Goal: Task Accomplishment & Management: Use online tool/utility

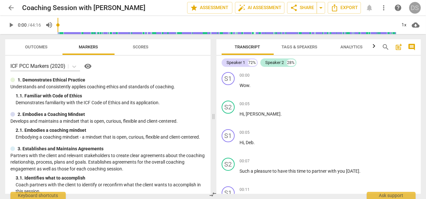
click at [418, 7] on div "DS" at bounding box center [415, 8] width 12 height 12
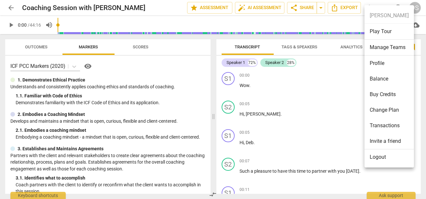
click at [376, 63] on li "Profile" at bounding box center [388, 64] width 49 height 16
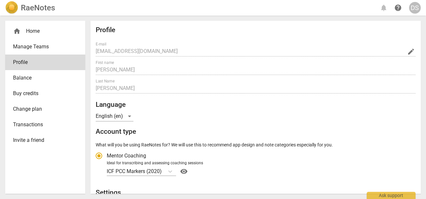
radio input "false"
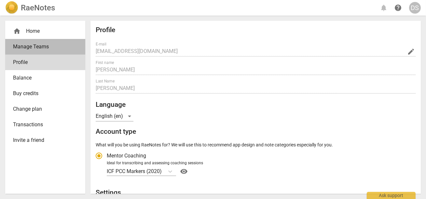
click at [32, 45] on span "Manage Teams" at bounding box center [42, 47] width 59 height 8
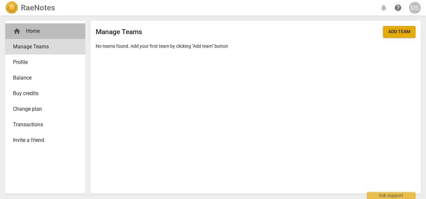
click at [23, 32] on div "home Home" at bounding box center [42, 31] width 59 height 8
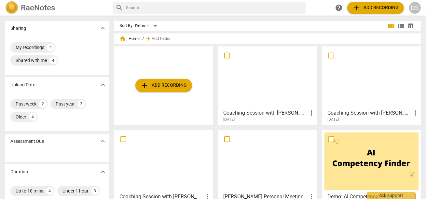
click at [361, 61] on div at bounding box center [371, 78] width 94 height 58
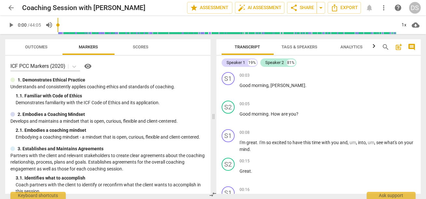
click at [315, 43] on span "Tags & Speakers" at bounding box center [299, 47] width 51 height 9
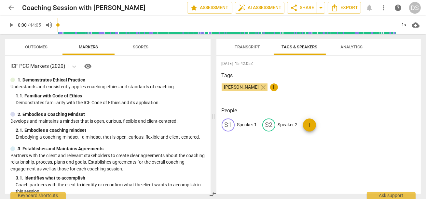
click at [79, 102] on p "Demonstrates familiarity with the ICF Code of Ethics and its application." at bounding box center [111, 102] width 190 height 7
click at [248, 48] on span "Transcript" at bounding box center [247, 47] width 25 height 5
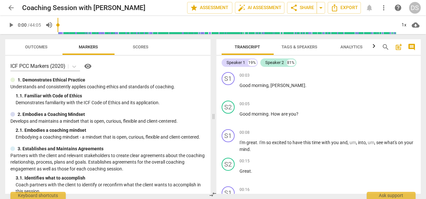
click at [303, 47] on span "Tags & Speakers" at bounding box center [300, 47] width 36 height 5
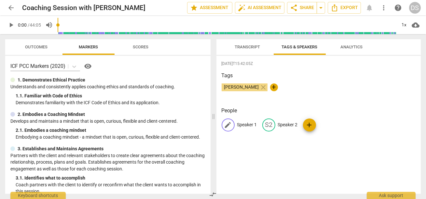
click at [225, 126] on span "edit" at bounding box center [228, 125] width 8 height 8
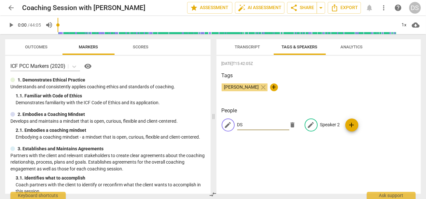
type input "DS"
click at [307, 125] on span "edit" at bounding box center [311, 125] width 8 height 8
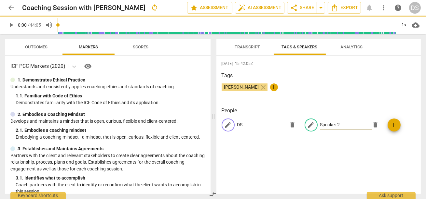
click at [320, 125] on input "Speaker 2" at bounding box center [346, 125] width 52 height 10
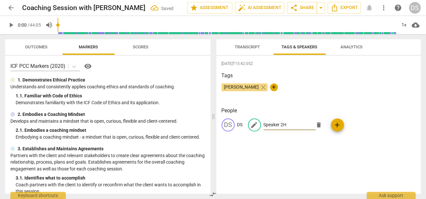
type input "Speaker 2H"
click at [254, 125] on span "edit" at bounding box center [254, 125] width 8 height 8
type input "HS"
click at [312, 142] on div "[DATE]T15:42:05Z Tags [PERSON_NAME] close + People DS DS HS HS add" at bounding box center [318, 125] width 204 height 138
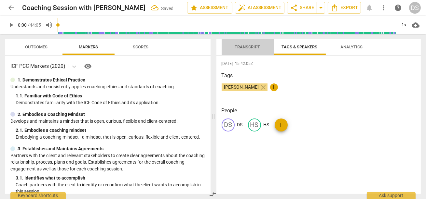
click at [256, 47] on span "Transcript" at bounding box center [247, 47] width 25 height 5
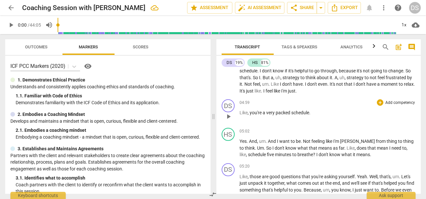
scroll to position [920, 0]
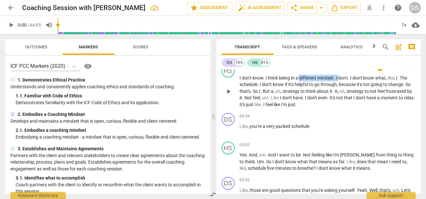
drag, startPoint x: 299, startPoint y: 83, endPoint x: 340, endPoint y: 84, distance: 41.3
click at [340, 84] on p "I don't know . I think being in a different mindset . I don't . I don't know wh…" at bounding box center [328, 91] width 176 height 33
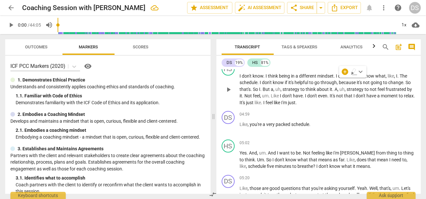
click at [328, 109] on div "HS play_arrow pause 04:25 + Add competency keyboard_arrow_right I don't know . …" at bounding box center [318, 84] width 204 height 49
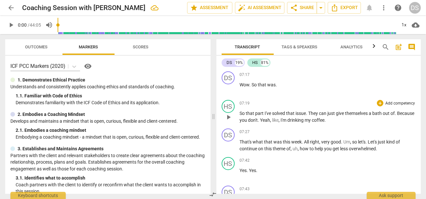
scroll to position [1315, 0]
click at [371, 115] on span "a" at bounding box center [371, 112] width 4 height 5
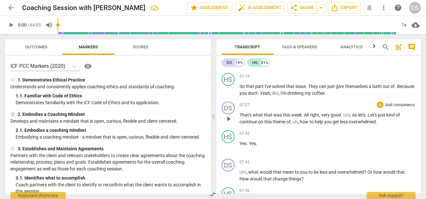
scroll to position [1343, 0]
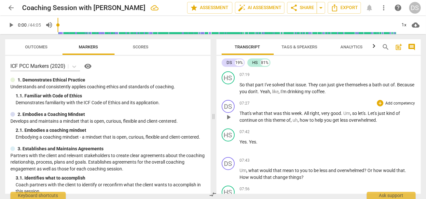
click at [262, 116] on span "what" at bounding box center [258, 113] width 11 height 5
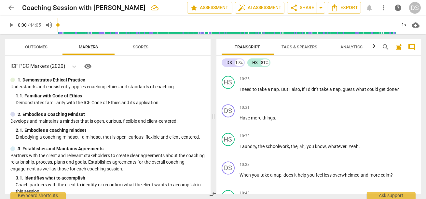
scroll to position [1846, 0]
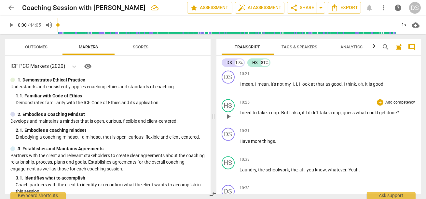
click at [279, 115] on span "." at bounding box center [280, 112] width 2 height 5
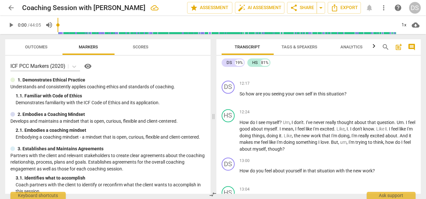
scroll to position [2369, 0]
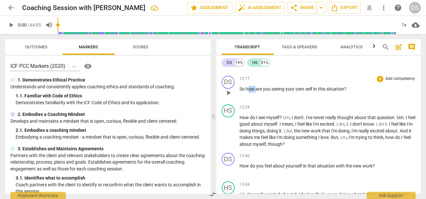
drag, startPoint x: 247, startPoint y: 92, endPoint x: 256, endPoint y: 94, distance: 9.2
click at [256, 94] on div "12:17 + Add competency keyboard_arrow_right So how are you seeing your own self…" at bounding box center [328, 87] width 176 height 23
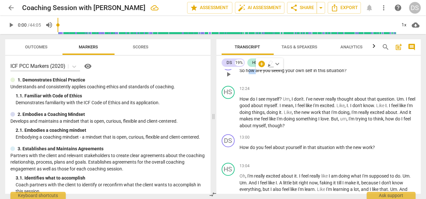
scroll to position [2389, 0]
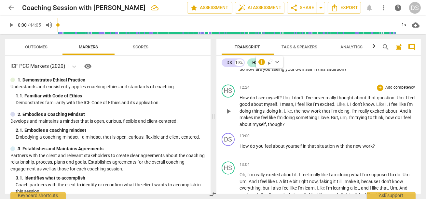
click at [261, 109] on p "How do I see myself ? Um , I don't . I've never really thought about that quest…" at bounding box center [328, 111] width 176 height 33
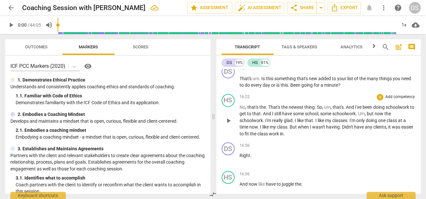
scroll to position [2778, 0]
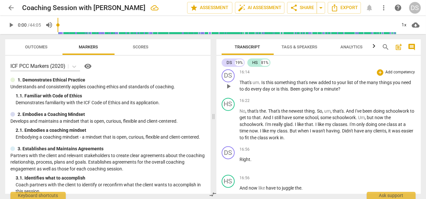
drag, startPoint x: 261, startPoint y: 82, endPoint x: 268, endPoint y: 83, distance: 7.2
click at [268, 83] on p "That's um . Is this something that's new added to your list of the many things …" at bounding box center [328, 85] width 176 height 13
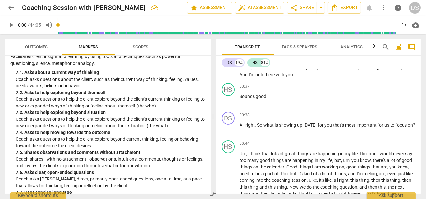
scroll to position [0, 0]
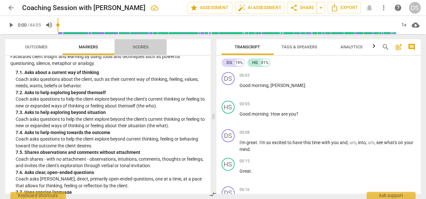
click at [134, 51] on span "Scores" at bounding box center [140, 47] width 31 height 9
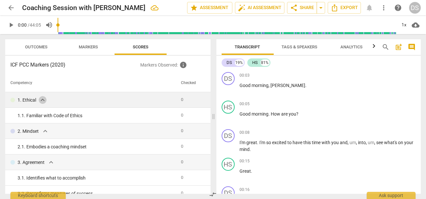
click at [41, 101] on span "expand_more" at bounding box center [43, 100] width 8 height 8
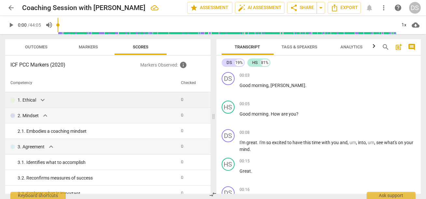
click at [41, 101] on span "expand_more" at bounding box center [43, 100] width 8 height 8
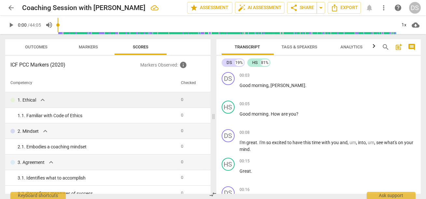
click at [32, 100] on p "1. Ethical" at bounding box center [27, 100] width 19 height 7
click at [42, 99] on span "expand_more" at bounding box center [43, 100] width 8 height 8
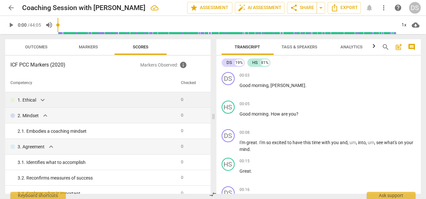
click at [24, 97] on p "1. Ethical" at bounding box center [27, 100] width 19 height 7
click at [43, 100] on span "expand_more" at bounding box center [43, 100] width 8 height 8
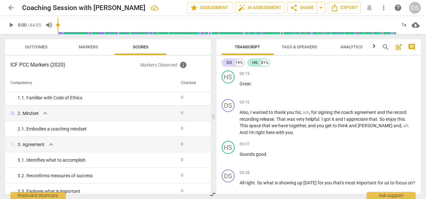
scroll to position [94, 0]
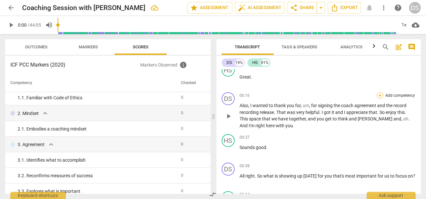
click at [377, 94] on div "+" at bounding box center [379, 95] width 7 height 7
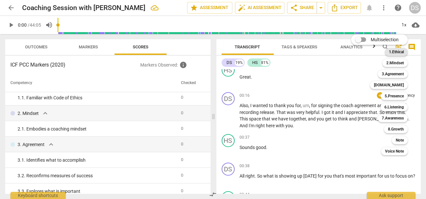
click at [400, 51] on b "1.Ethical" at bounding box center [395, 52] width 15 height 8
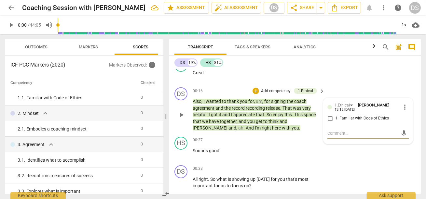
scroll to position [95, 0]
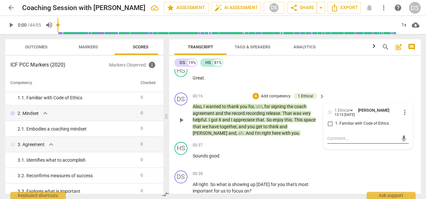
click at [228, 131] on span "[PERSON_NAME]" at bounding box center [210, 133] width 36 height 5
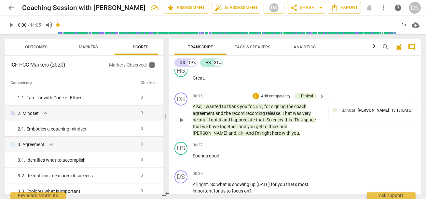
click at [193, 106] on span "Also" at bounding box center [196, 106] width 9 height 5
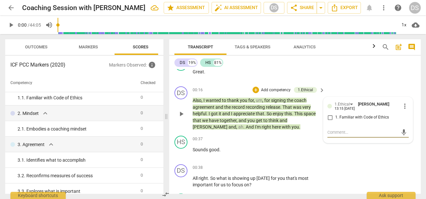
scroll to position [100, 0]
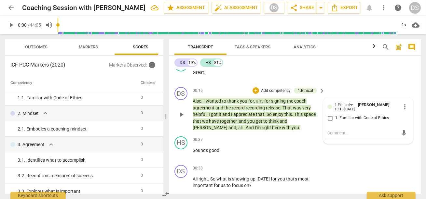
click at [281, 112] on span "enjoy" at bounding box center [278, 114] width 12 height 5
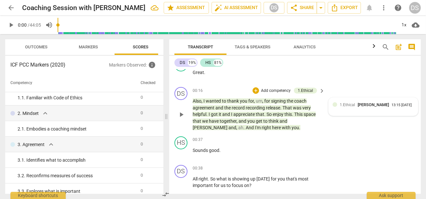
click at [333, 106] on div at bounding box center [334, 104] width 5 height 5
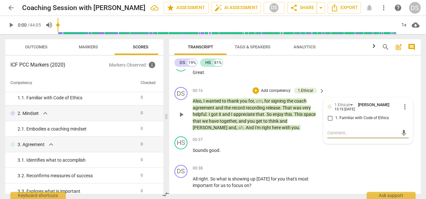
click at [403, 105] on span "more_vert" at bounding box center [404, 107] width 8 height 8
click at [410, 119] on li "Delete" at bounding box center [409, 118] width 22 height 12
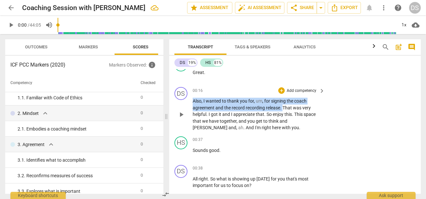
drag, startPoint x: 192, startPoint y: 100, endPoint x: 283, endPoint y: 107, distance: 91.0
click at [283, 108] on p "Also , I wanted to thank you for , um , for signing the coach agreement and the…" at bounding box center [256, 114] width 129 height 33
click at [304, 97] on span "keyboard_arrow_down" at bounding box center [304, 99] width 8 height 8
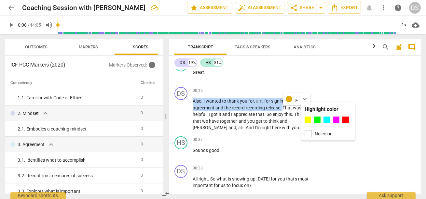
click at [304, 97] on span "keyboard_arrow_down" at bounding box center [304, 99] width 8 height 8
click at [244, 105] on span "record" at bounding box center [238, 107] width 14 height 5
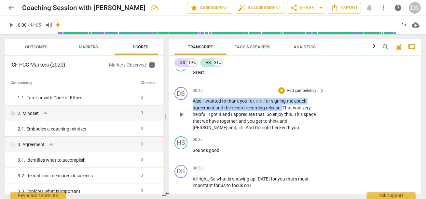
drag, startPoint x: 193, startPoint y: 99, endPoint x: 281, endPoint y: 105, distance: 87.7
click at [282, 106] on p "Also , I wanted to thank you for , um , for signing the coach agreement and the…" at bounding box center [256, 114] width 129 height 33
click at [290, 89] on p "Add competency" at bounding box center [301, 91] width 31 height 6
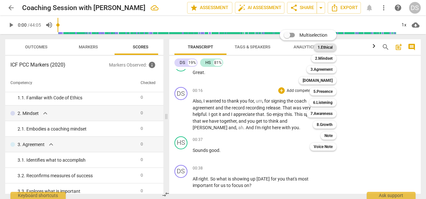
click at [325, 47] on b "1.Ethical" at bounding box center [324, 48] width 15 height 8
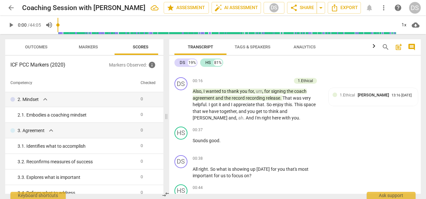
scroll to position [33, 0]
click at [45, 99] on span "expand_more" at bounding box center [45, 99] width 8 height 8
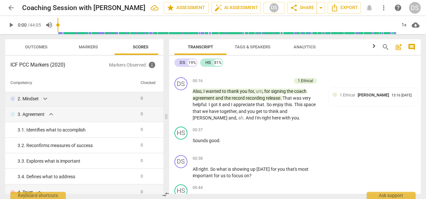
click at [45, 99] on span "expand_more" at bounding box center [45, 99] width 8 height 8
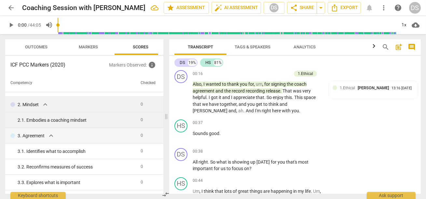
scroll to position [22, 0]
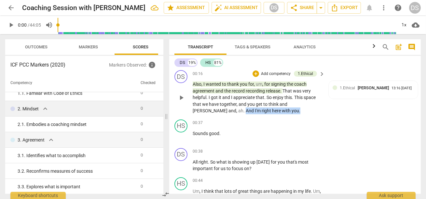
drag, startPoint x: 192, startPoint y: 111, endPoint x: 250, endPoint y: 114, distance: 57.9
click at [250, 114] on div "DS play_arrow pause 00:16 + Add competency 1.Ethical keyboard_arrow_right Also …" at bounding box center [294, 92] width 251 height 49
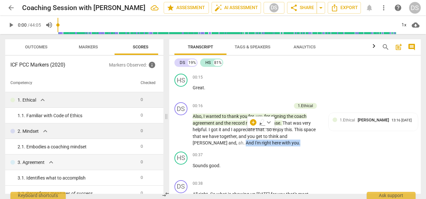
scroll to position [104, 0]
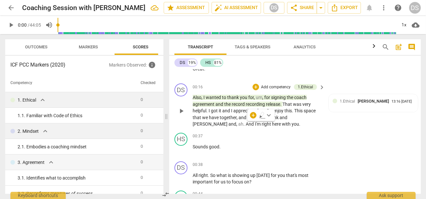
click at [225, 115] on span "together" at bounding box center [227, 117] width 17 height 5
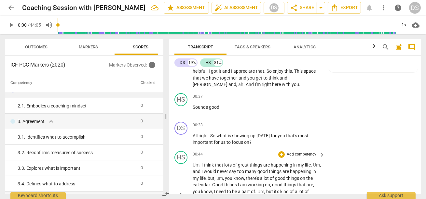
scroll to position [143, 0]
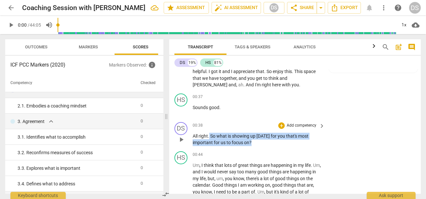
drag, startPoint x: 209, startPoint y: 135, endPoint x: 255, endPoint y: 142, distance: 46.3
click at [256, 143] on p "All right . So what is showing up [DATE] for you that's most important for us t…" at bounding box center [256, 139] width 129 height 13
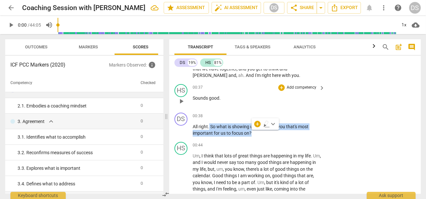
scroll to position [153, 0]
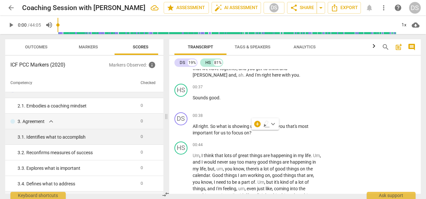
click at [56, 134] on div "3. 1. Identifies what to accomplish" at bounding box center [77, 137] width 118 height 7
click at [63, 138] on div "3. 1. Identifies what to accomplish" at bounding box center [77, 137] width 118 height 7
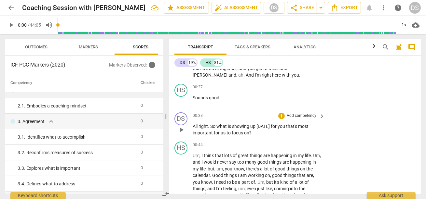
scroll to position [151, 0]
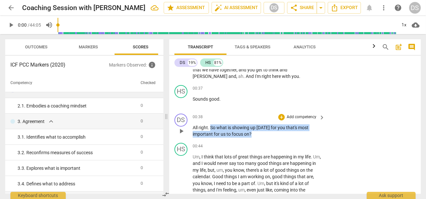
drag, startPoint x: 211, startPoint y: 128, endPoint x: 259, endPoint y: 133, distance: 48.1
click at [258, 133] on p "All right . So what is showing up [DATE] for you that's most important for us t…" at bounding box center [256, 131] width 129 height 13
click at [281, 116] on div "+" at bounding box center [281, 117] width 7 height 7
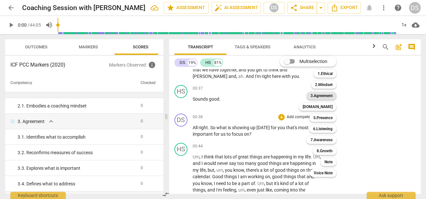
click at [318, 95] on b "3.Agreement" at bounding box center [321, 96] width 22 height 8
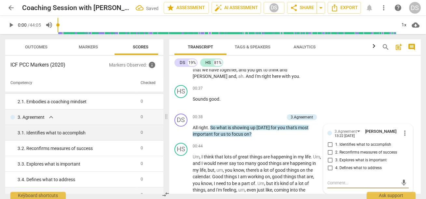
scroll to position [47, 0]
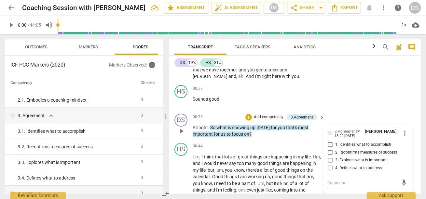
drag, startPoint x: 210, startPoint y: 126, endPoint x: 253, endPoint y: 132, distance: 43.9
click at [253, 132] on p "All right . So what is showing up [DATE] for you that's most important for us t…" at bounding box center [256, 131] width 129 height 13
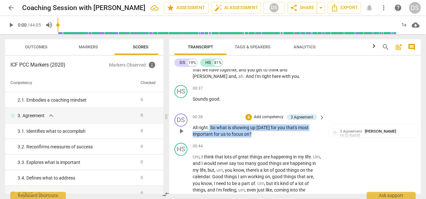
drag, startPoint x: 253, startPoint y: 132, endPoint x: 209, endPoint y: 130, distance: 43.6
click at [209, 130] on p "All right . So what is showing up [DATE] for you that's most important for us t…" at bounding box center [256, 131] width 129 height 13
click at [306, 117] on div "3.Agreement" at bounding box center [301, 117] width 22 height 6
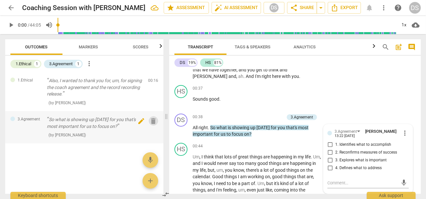
click at [153, 123] on span "delete" at bounding box center [154, 121] width 8 height 8
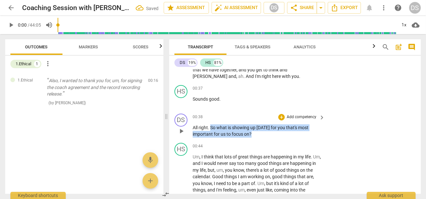
drag, startPoint x: 211, startPoint y: 126, endPoint x: 259, endPoint y: 135, distance: 48.3
click at [259, 136] on p "All right . So what is showing up [DATE] for you that's most important for us t…" at bounding box center [256, 131] width 129 height 13
click at [282, 114] on div "+" at bounding box center [281, 117] width 7 height 7
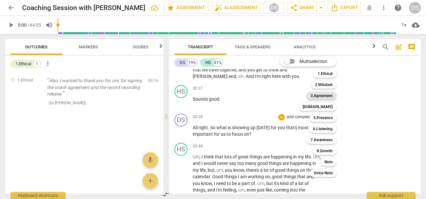
click at [314, 94] on b "3.Agreement" at bounding box center [321, 96] width 22 height 8
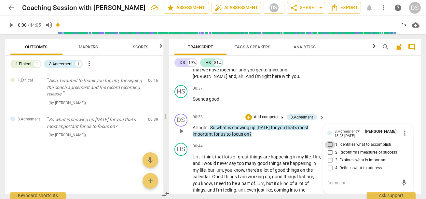
click at [328, 144] on input "1. Identifies what to accomplish" at bounding box center [329, 145] width 10 height 8
checkbox input "true"
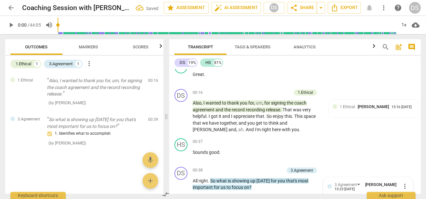
scroll to position [94, 0]
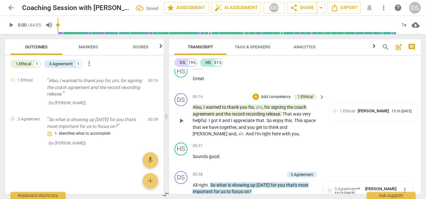
click at [288, 115] on span "That" at bounding box center [287, 114] width 10 height 5
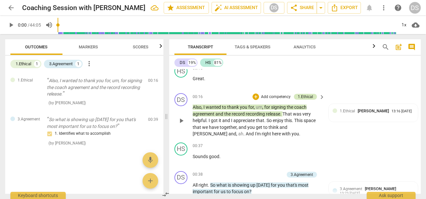
click at [309, 98] on div "1.Ethical" at bounding box center [304, 97] width 15 height 6
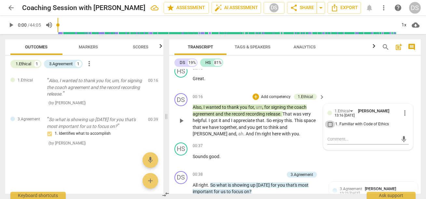
click at [329, 123] on input "1. Familiar with Code of Ethics" at bounding box center [329, 125] width 10 height 8
checkbox input "true"
click at [244, 119] on span "appreciate" at bounding box center [244, 120] width 22 height 5
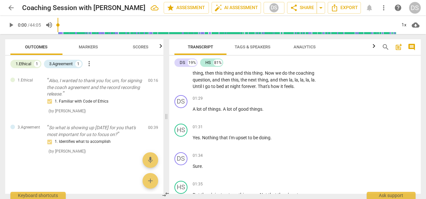
scroll to position [282, 0]
click at [211, 110] on span "things" at bounding box center [214, 108] width 13 height 5
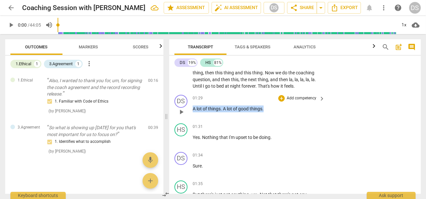
drag, startPoint x: 193, startPoint y: 108, endPoint x: 267, endPoint y: 109, distance: 74.4
click at [268, 109] on p "A lot of things . A lot of good things ." at bounding box center [256, 109] width 129 height 7
click at [300, 97] on p "Add competency" at bounding box center [301, 99] width 31 height 6
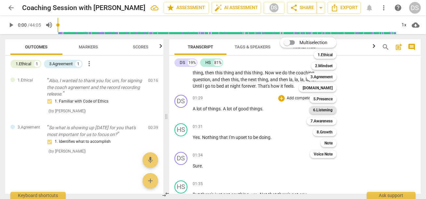
click at [325, 110] on b "6.Listening" at bounding box center [323, 110] width 20 height 8
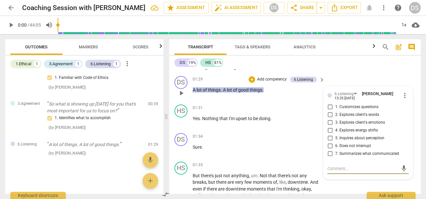
scroll to position [296, 0]
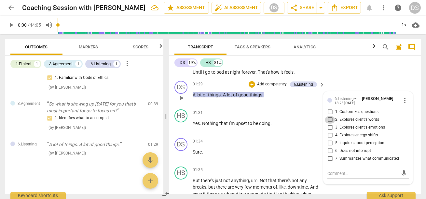
click at [327, 120] on input "2. Explores client's words" at bounding box center [329, 120] width 10 height 8
checkbox input "true"
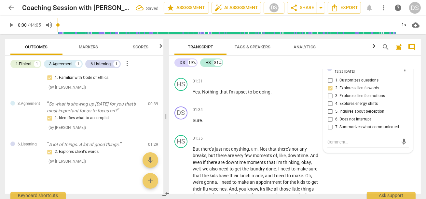
scroll to position [321, 0]
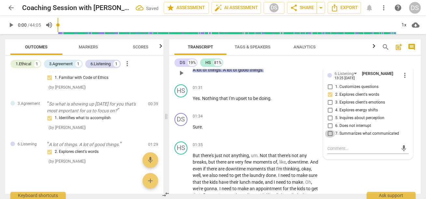
click at [328, 133] on input "7. Summarizes what communicated" at bounding box center [329, 134] width 10 height 8
checkbox input "true"
click at [224, 166] on span "are" at bounding box center [221, 168] width 7 height 5
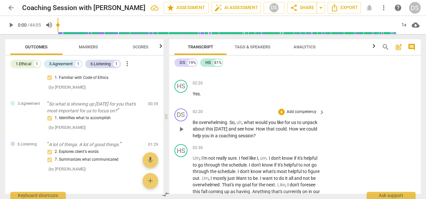
scroll to position [494, 0]
click at [304, 110] on p "Add competency" at bounding box center [301, 113] width 31 height 6
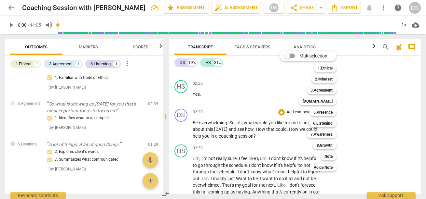
click at [218, 121] on div at bounding box center [213, 99] width 426 height 199
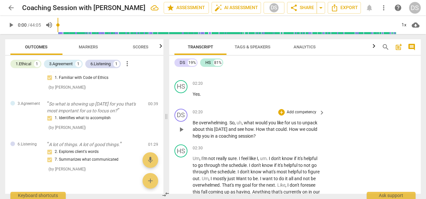
click at [217, 127] on span "[DATE]" at bounding box center [221, 129] width 14 height 5
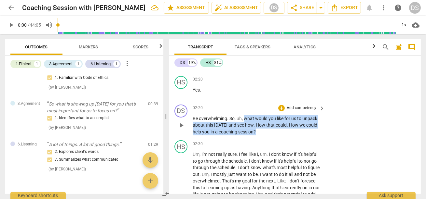
drag, startPoint x: 244, startPoint y: 118, endPoint x: 259, endPoint y: 129, distance: 19.0
click at [259, 129] on p "Be overwhelming . So , uh , what would you like for us to unpack about this [DA…" at bounding box center [256, 125] width 129 height 20
click at [64, 64] on div "3.Agreement" at bounding box center [60, 64] width 23 height 7
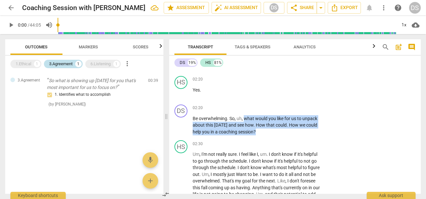
scroll to position [0, 0]
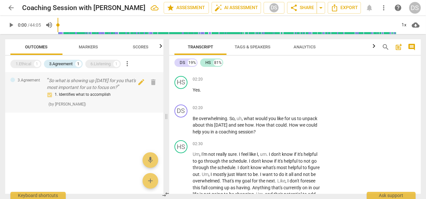
click at [73, 82] on p "So what is showing up [DATE] for you that's most important for us to focus on?" at bounding box center [95, 83] width 96 height 13
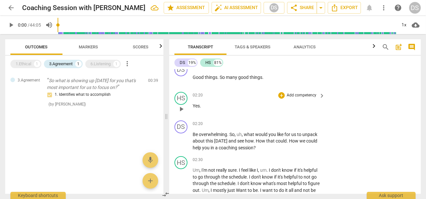
scroll to position [490, 0]
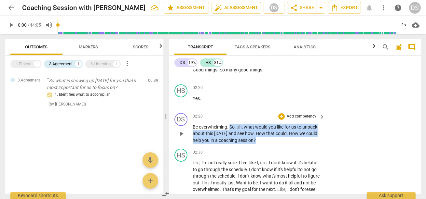
drag, startPoint x: 230, startPoint y: 126, endPoint x: 257, endPoint y: 139, distance: 29.5
click at [257, 139] on p "Be overwhelming . So , uh , what would you like for us to unpack about this [DA…" at bounding box center [256, 134] width 129 height 20
click at [308, 114] on p "Add competency" at bounding box center [301, 117] width 31 height 6
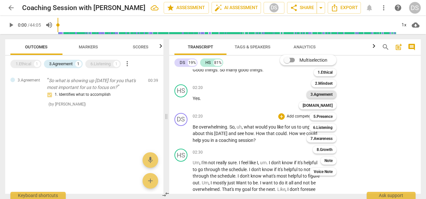
click at [319, 94] on b "3.Agreement" at bounding box center [321, 95] width 22 height 8
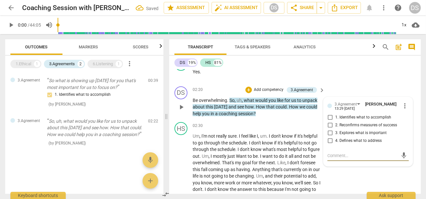
scroll to position [517, 0]
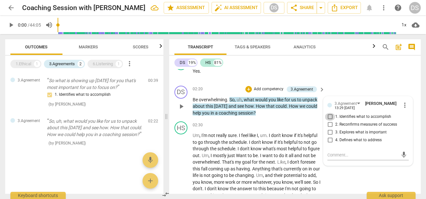
click at [329, 116] on input "1. Identifies what to accomplish" at bounding box center [329, 117] width 10 height 8
checkbox input "true"
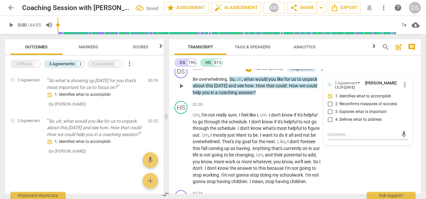
scroll to position [538, 0]
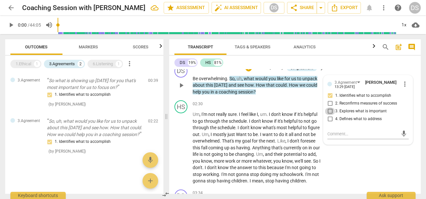
click at [328, 111] on input "3. Explores what is important" at bounding box center [329, 112] width 10 height 8
checkbox input "true"
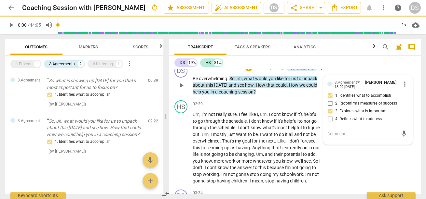
click at [327, 120] on input "4. Defines what to address" at bounding box center [329, 119] width 10 height 8
checkbox input "true"
